Goal: Use online tool/utility: Utilize a website feature to perform a specific function

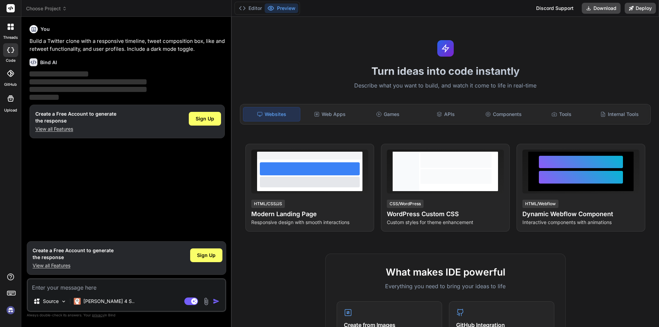
type textarea "x"
drag, startPoint x: 200, startPoint y: 49, endPoint x: 26, endPoint y: 48, distance: 174.3
click at [26, 48] on div "Bind AI Web Search Created with Pixso. Code Generator You Build a Twitter clone…" at bounding box center [126, 172] width 210 height 310
click at [158, 34] on div "You Build a Twitter clone with a responsive timeline, tweet composition box, li…" at bounding box center [127, 37] width 195 height 31
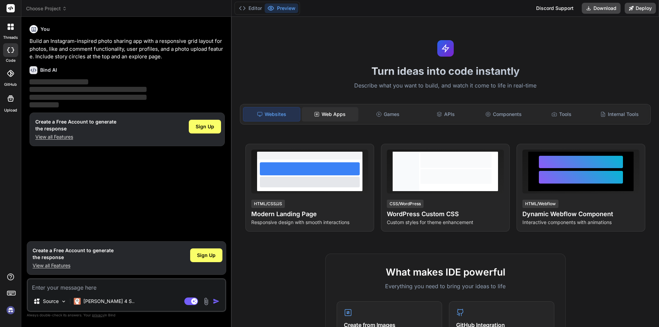
click at [333, 117] on div "Web Apps" at bounding box center [330, 114] width 57 height 14
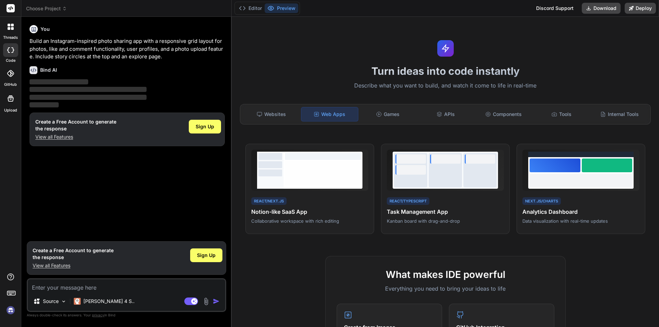
click at [362, 125] on div "Turn ideas into code instantly Describe what you want to build, and watch it co…" at bounding box center [445, 172] width 427 height 310
click at [374, 118] on div "Games" at bounding box center [388, 114] width 57 height 14
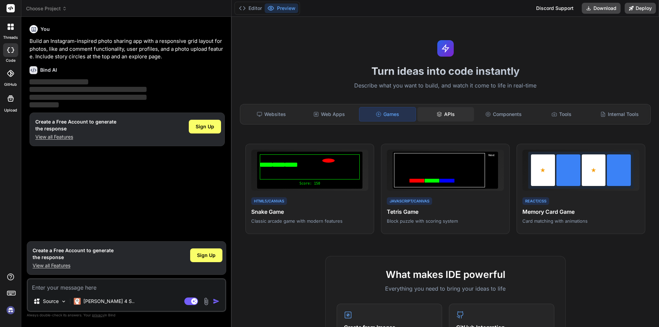
click at [443, 120] on div "APIs" at bounding box center [445, 114] width 57 height 14
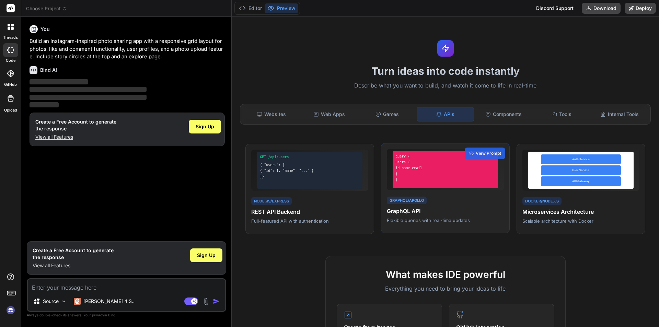
scroll to position [34, 0]
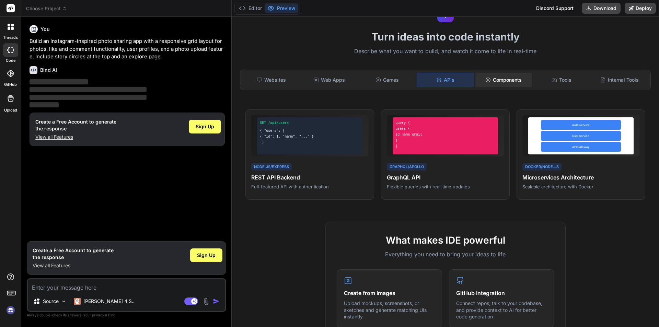
click at [504, 83] on div "Components" at bounding box center [503, 80] width 57 height 14
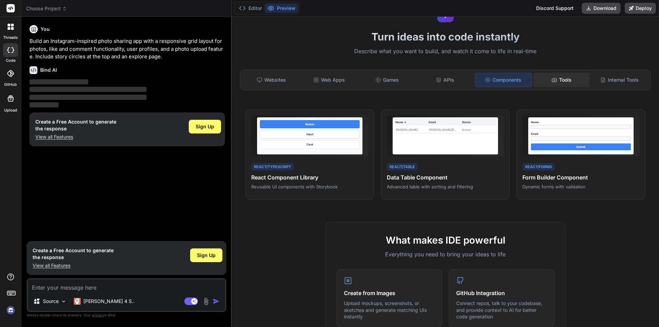
click at [558, 80] on div "Tools" at bounding box center [561, 80] width 57 height 14
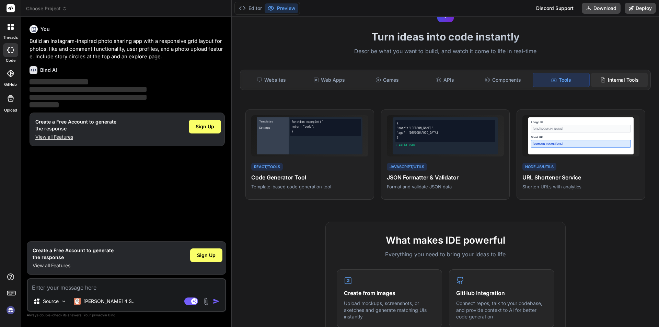
click at [617, 82] on div "Internal Tools" at bounding box center [619, 80] width 57 height 14
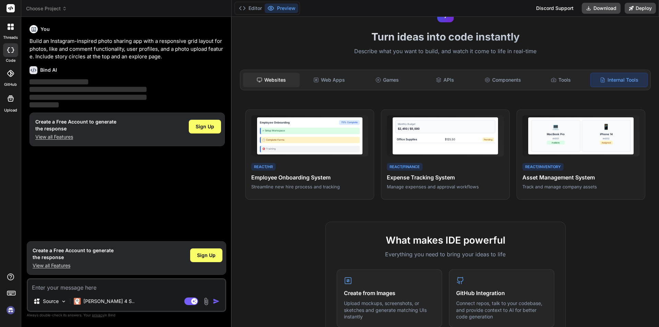
click at [282, 85] on div "Websites" at bounding box center [271, 80] width 57 height 14
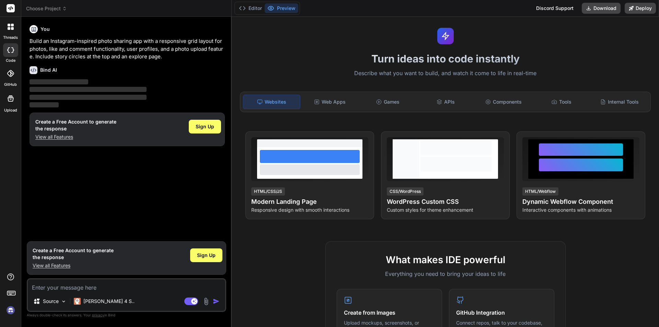
scroll to position [0, 0]
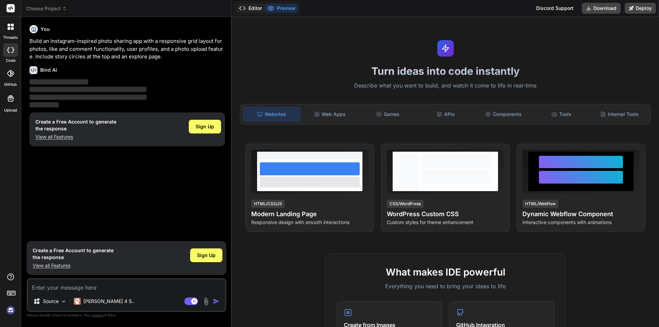
click at [254, 10] on button "Editor" at bounding box center [250, 8] width 28 height 10
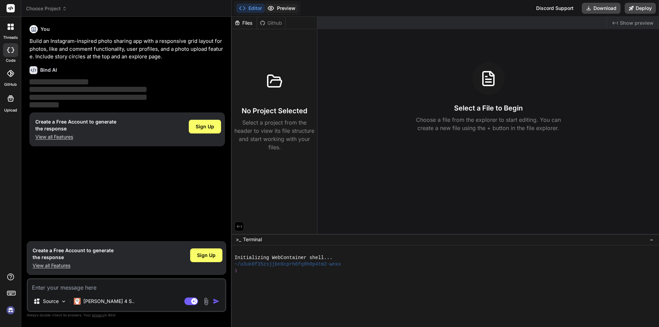
click at [278, 3] on button "Preview" at bounding box center [282, 8] width 34 height 10
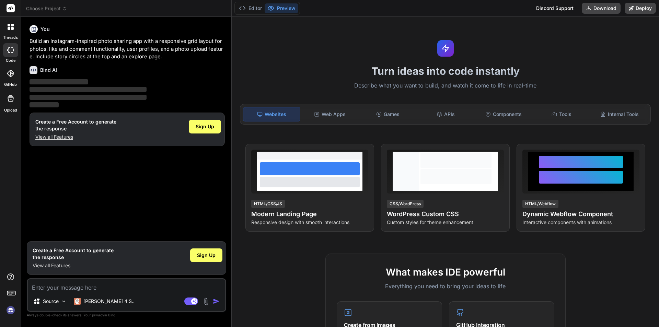
click at [6, 32] on div at bounding box center [10, 27] width 14 height 14
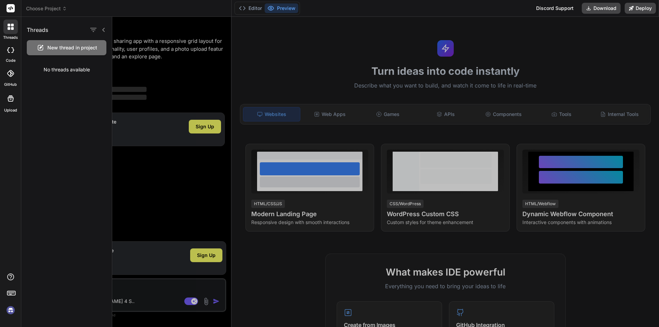
click at [8, 52] on icon at bounding box center [8, 49] width 3 height 5
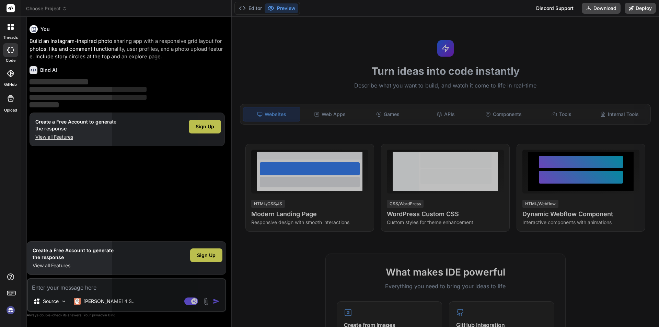
type textarea "x"
